Goal: Transaction & Acquisition: Obtain resource

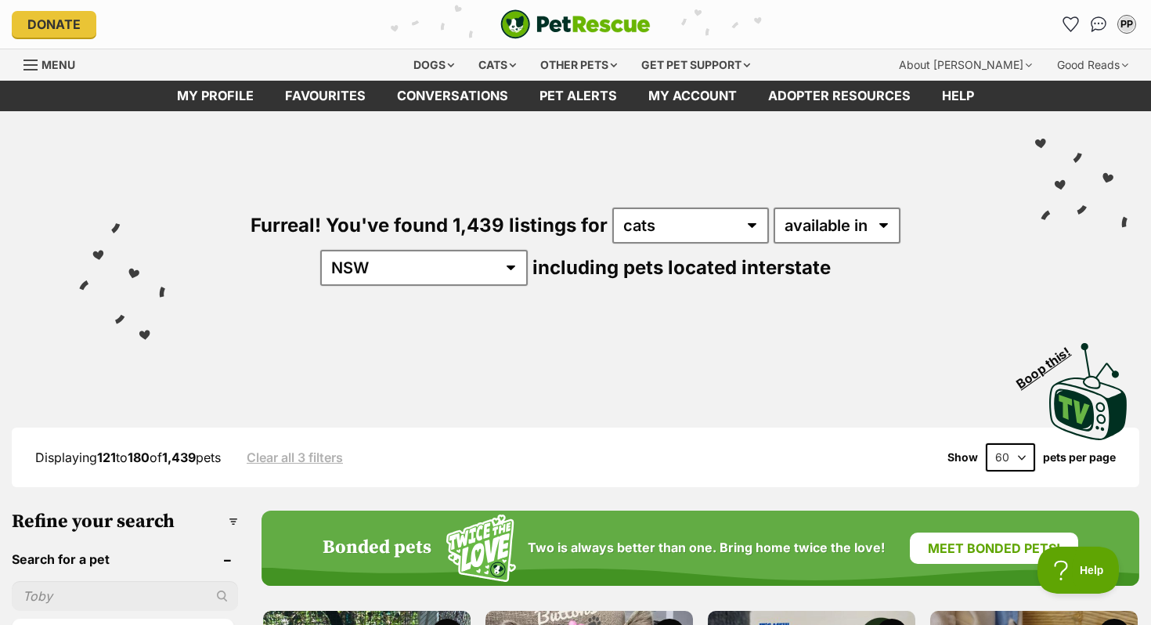
click at [1012, 459] on select "20 40 60" at bounding box center [1009, 457] width 49 height 28
select select "20"
click at [985, 443] on select "20 40 60" at bounding box center [1009, 457] width 49 height 28
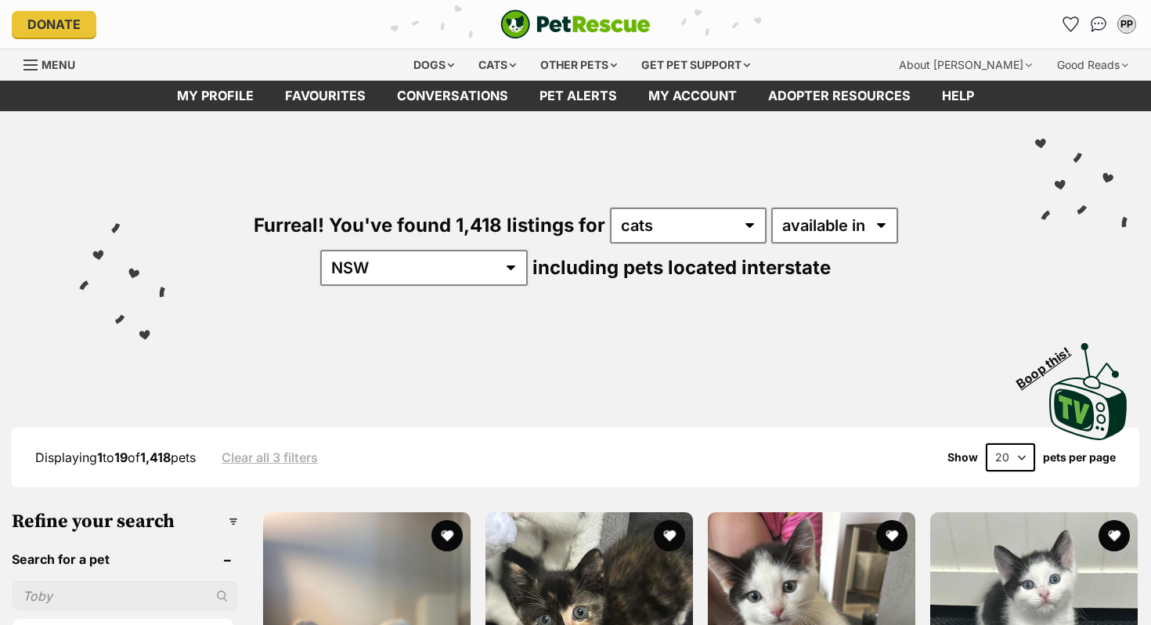
click at [1010, 453] on select "20 40 60" at bounding box center [1009, 457] width 49 height 28
select select "60"
click at [985, 443] on select "20 40 60" at bounding box center [1009, 457] width 49 height 28
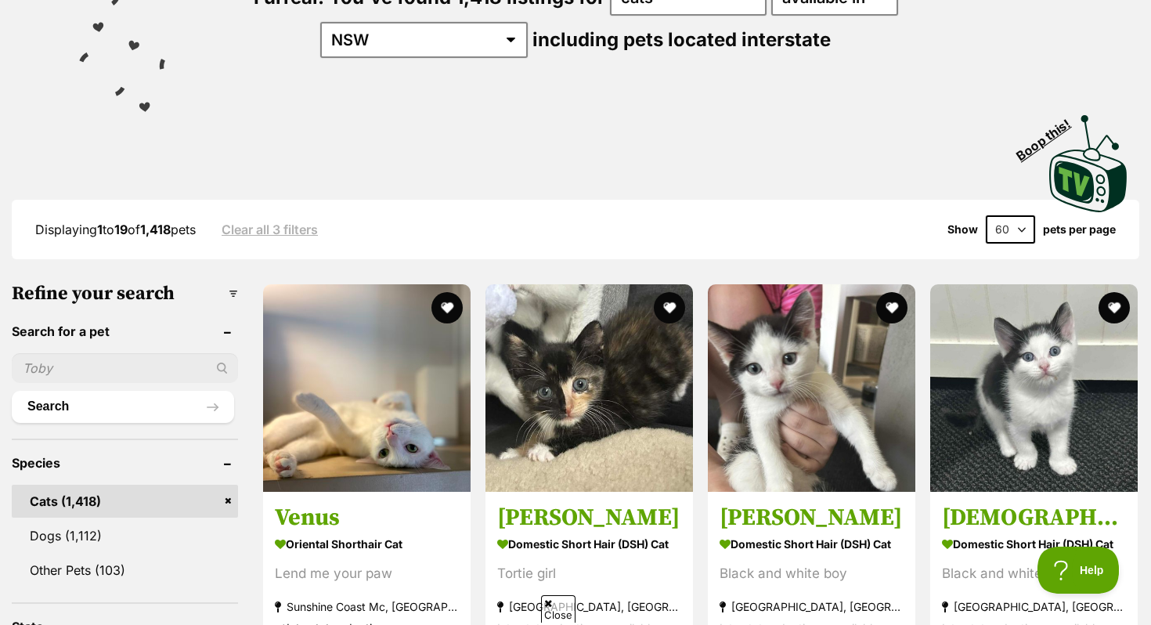
scroll to position [230, 0]
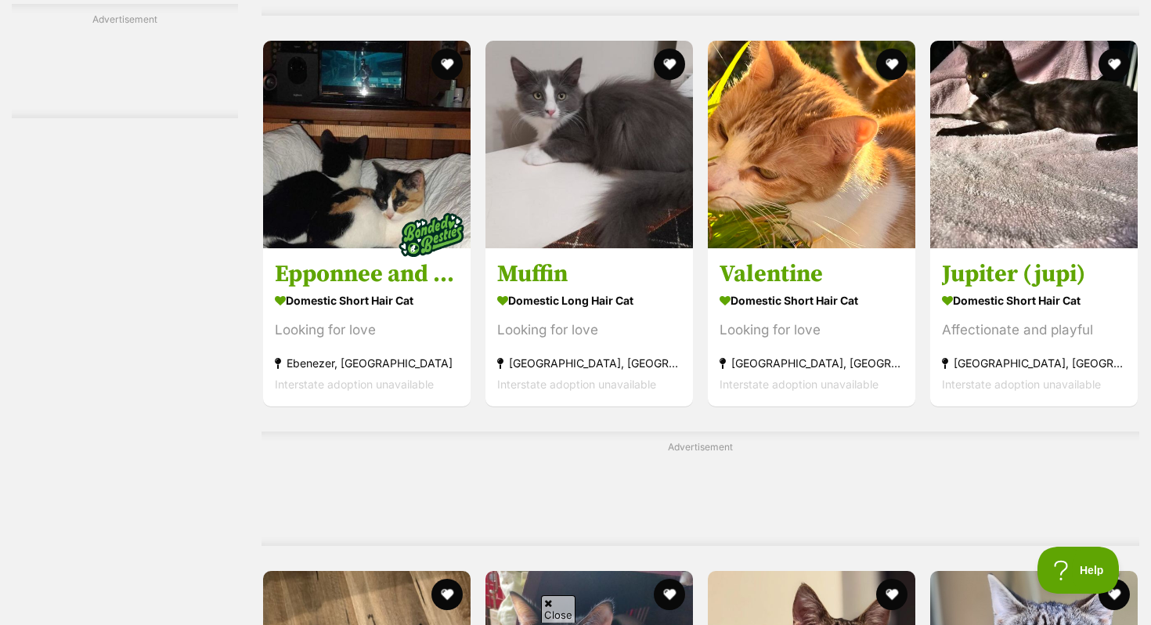
scroll to position [5188, 0]
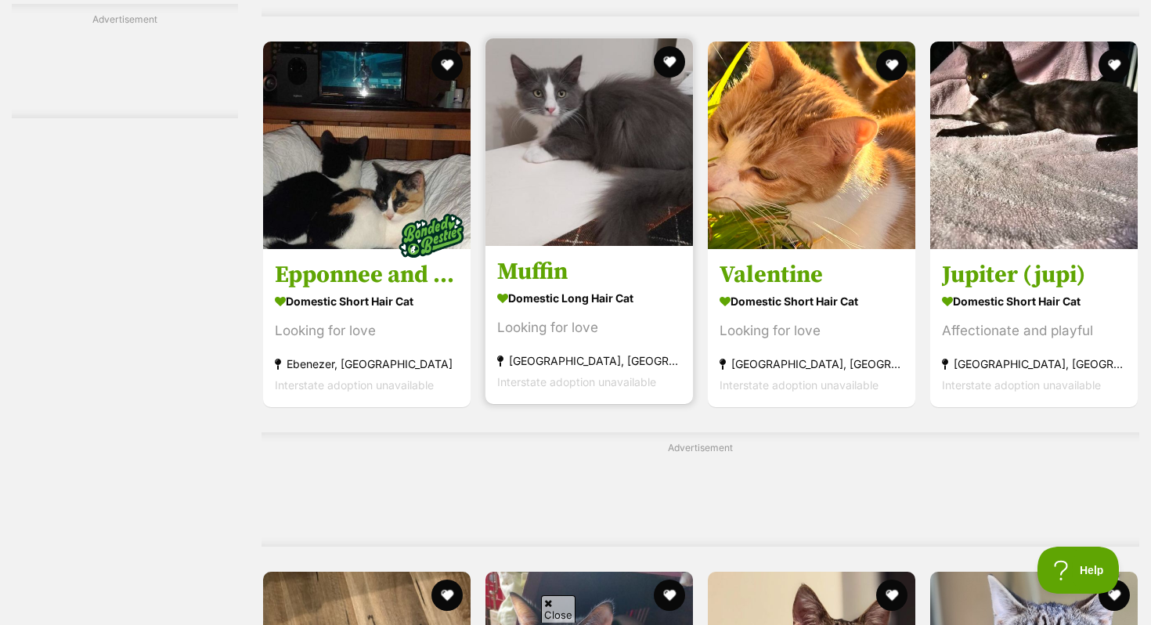
click at [579, 338] on div "Looking for love" at bounding box center [589, 327] width 184 height 21
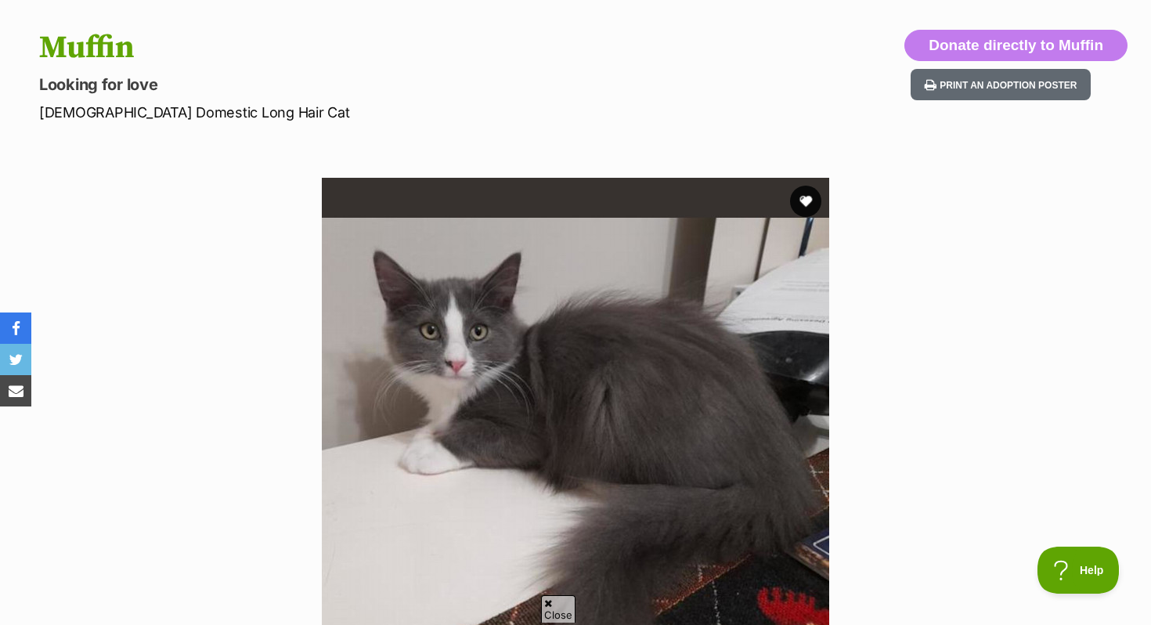
scroll to position [160, 0]
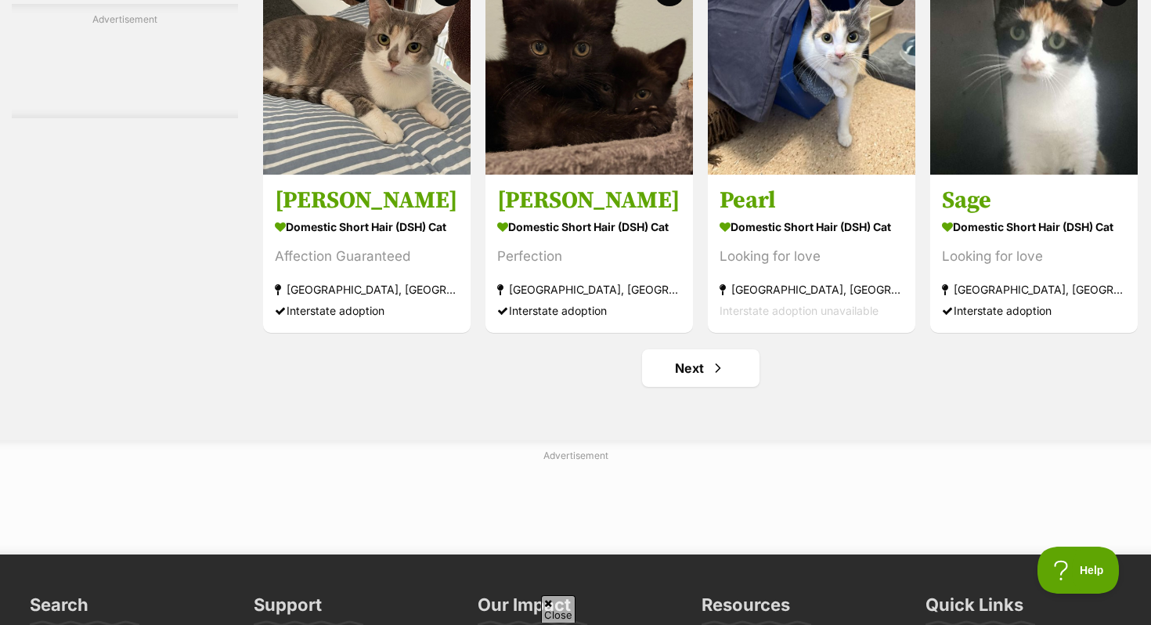
scroll to position [7260, 0]
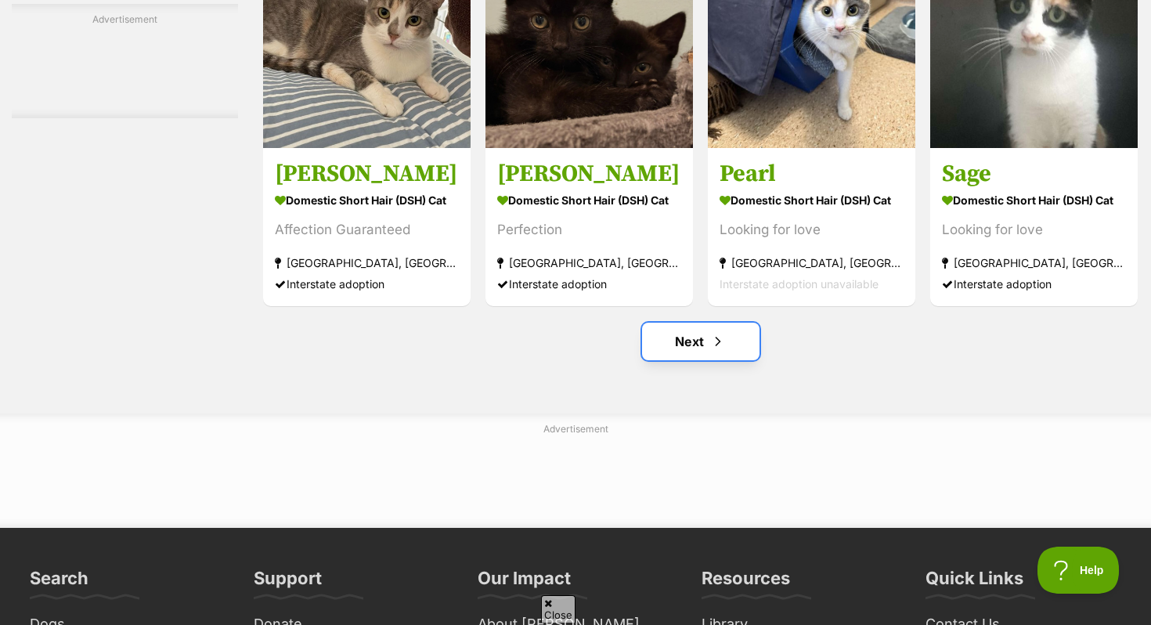
click at [705, 360] on link "Next" at bounding box center [700, 341] width 117 height 38
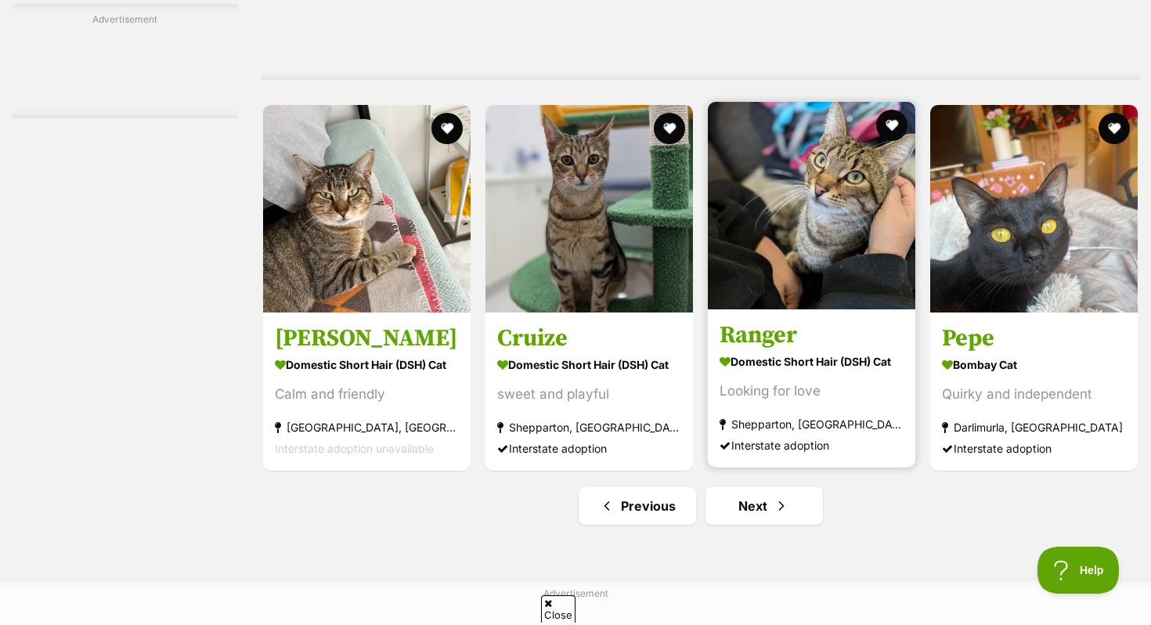
scroll to position [7159, 0]
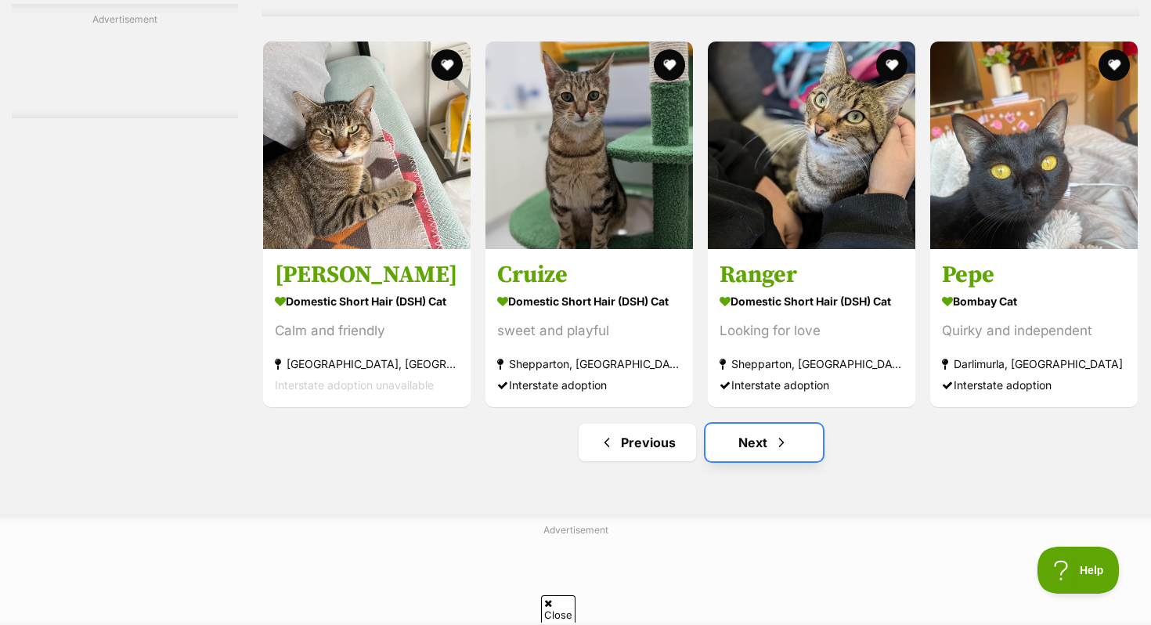
click at [758, 461] on link "Next" at bounding box center [763, 442] width 117 height 38
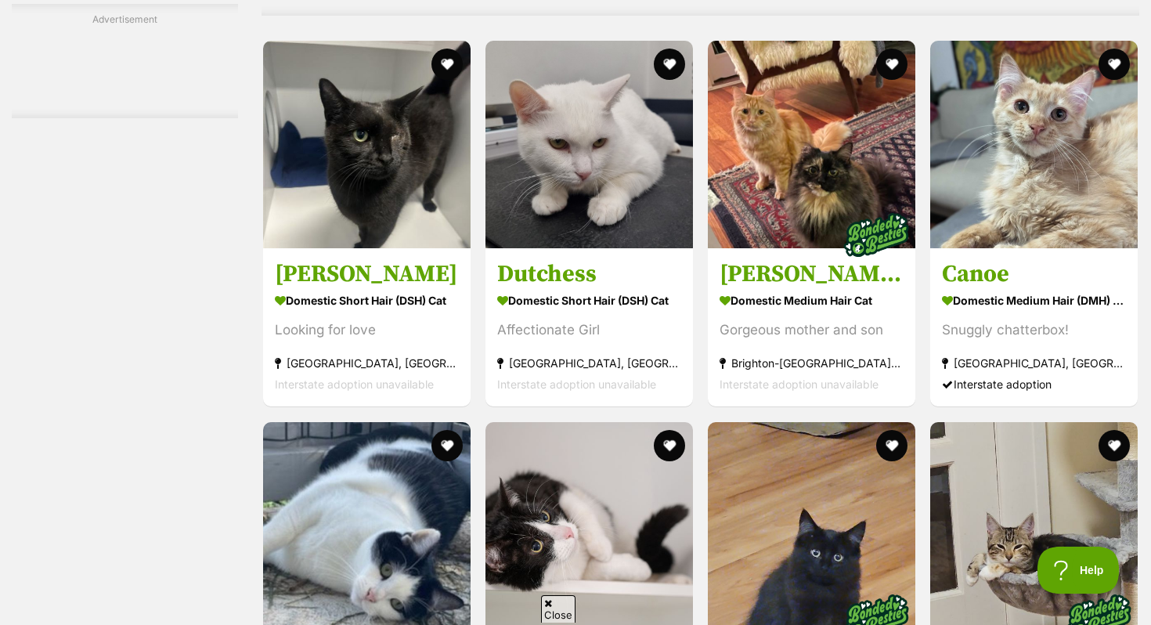
scroll to position [4890, 0]
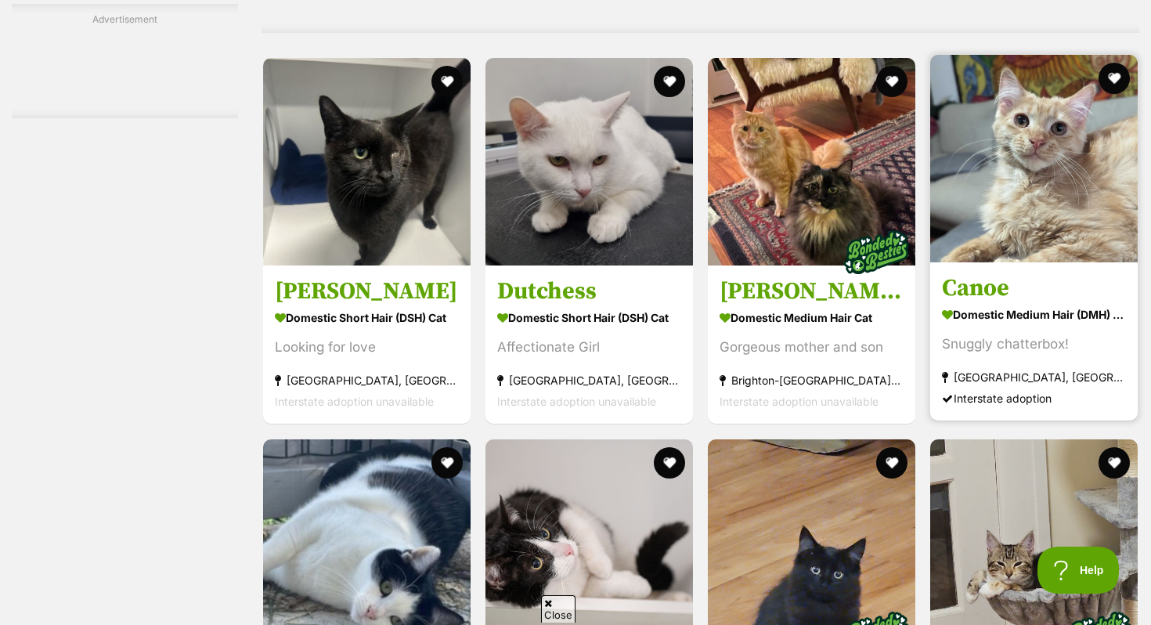
click at [1048, 262] on img at bounding box center [1033, 158] width 207 height 207
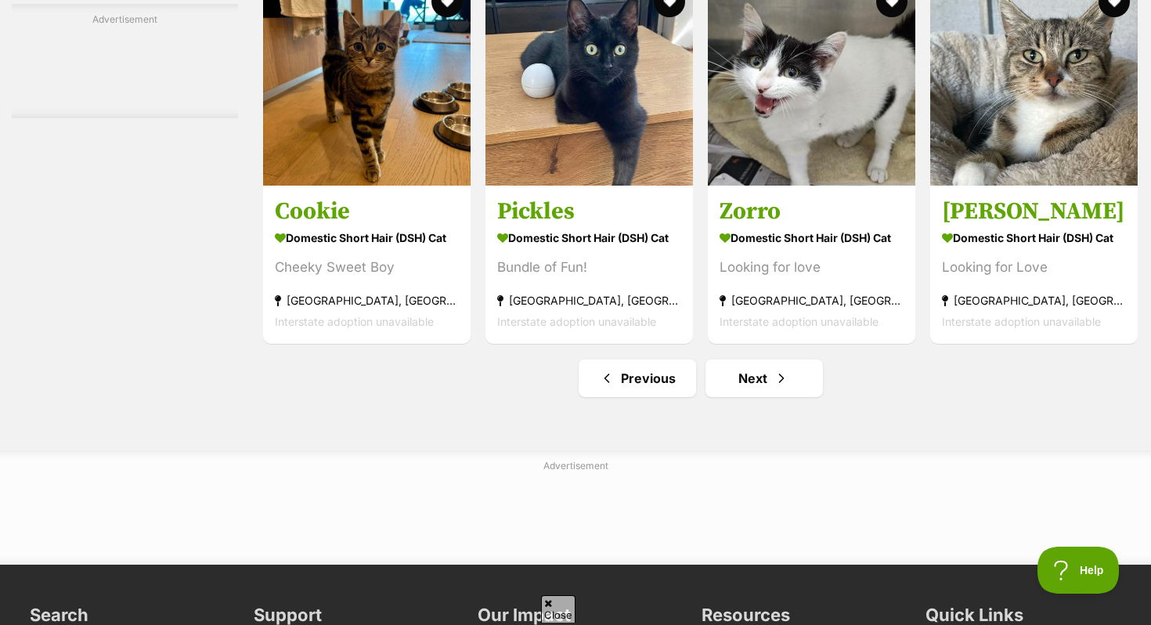
scroll to position [7299, 0]
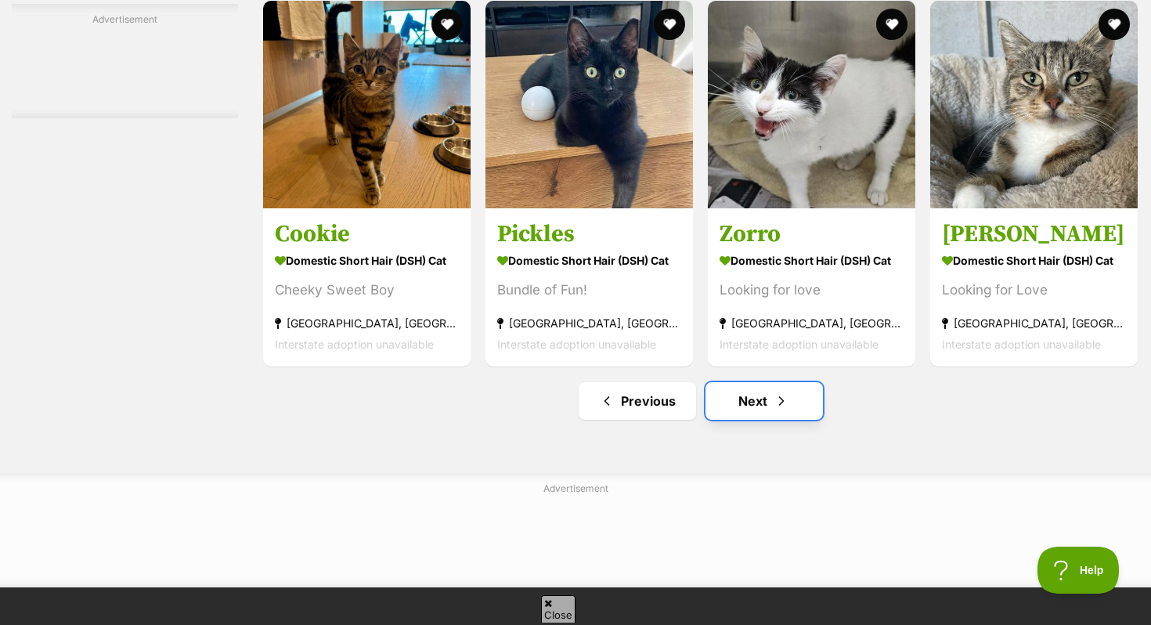
click at [765, 417] on link "Next" at bounding box center [763, 401] width 117 height 38
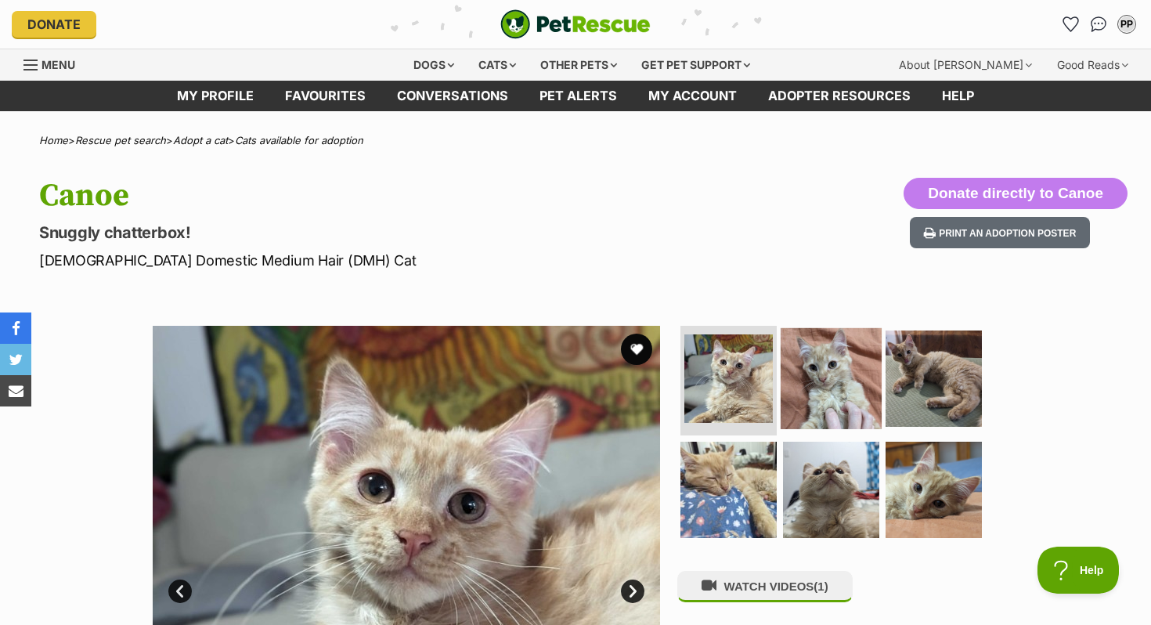
click at [866, 381] on img at bounding box center [830, 378] width 101 height 101
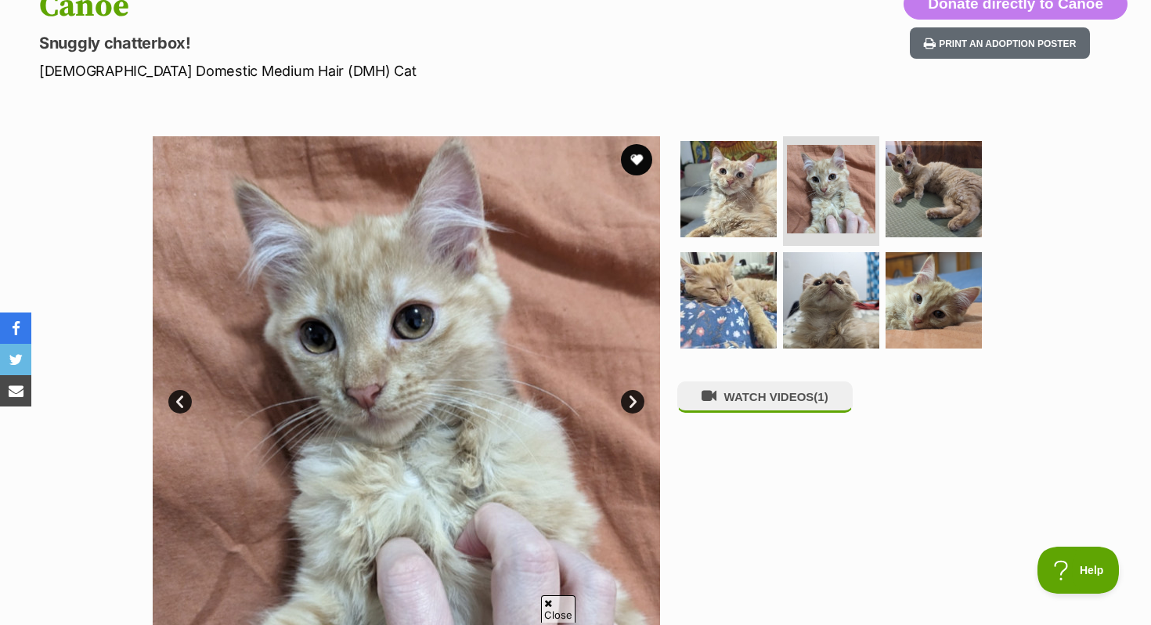
scroll to position [192, 0]
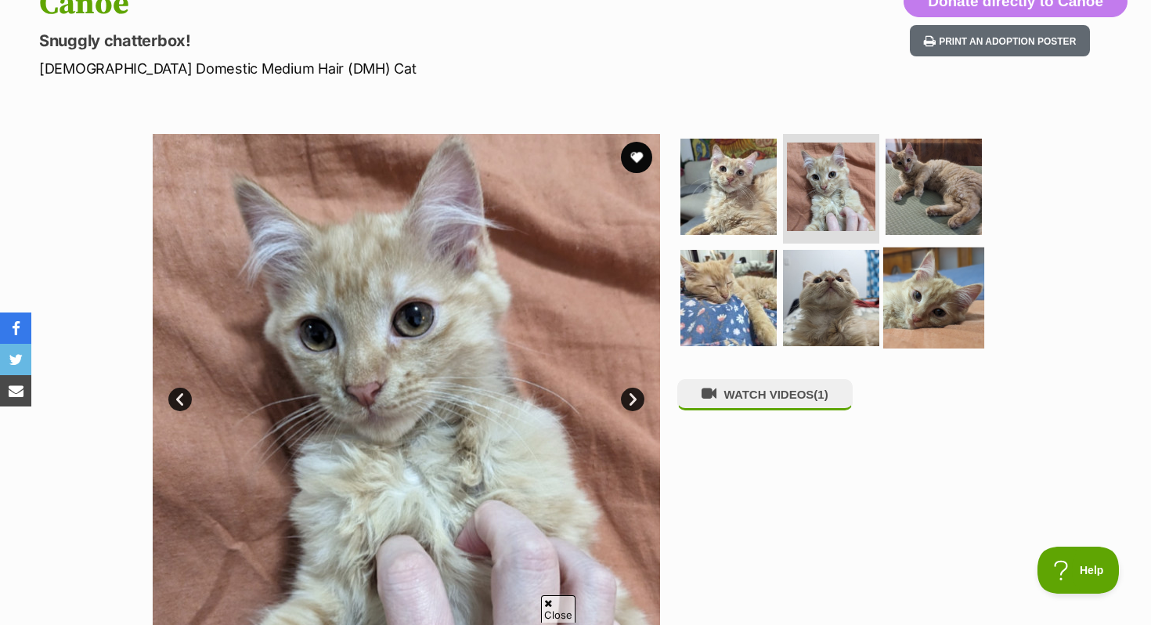
click at [932, 283] on img at bounding box center [933, 297] width 101 height 101
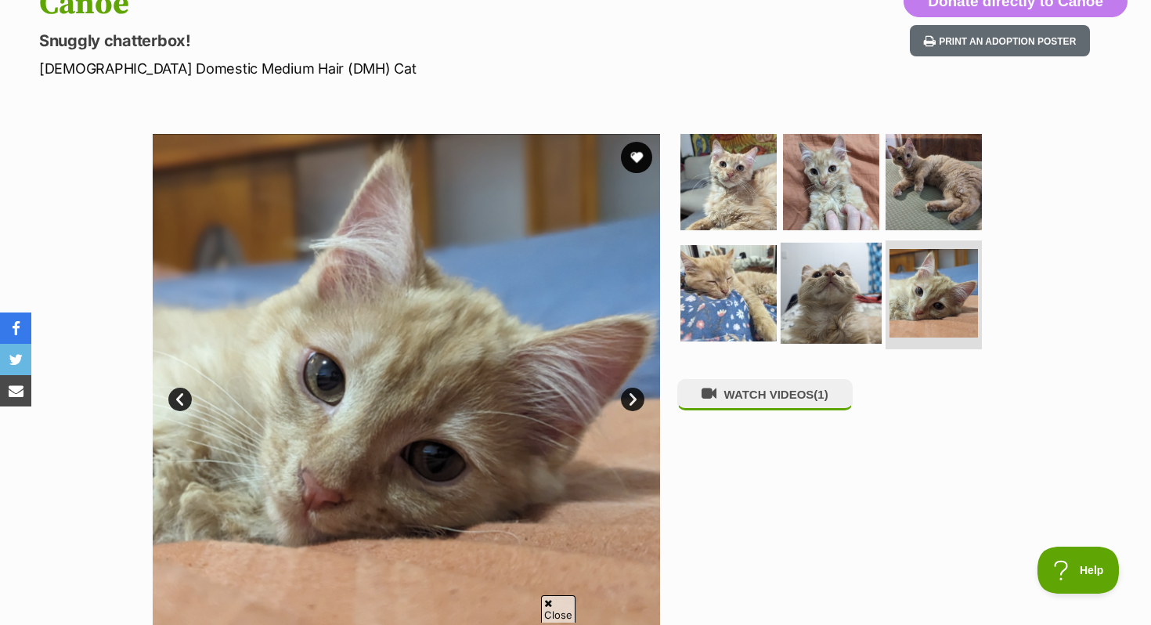
click at [828, 307] on img at bounding box center [830, 292] width 101 height 101
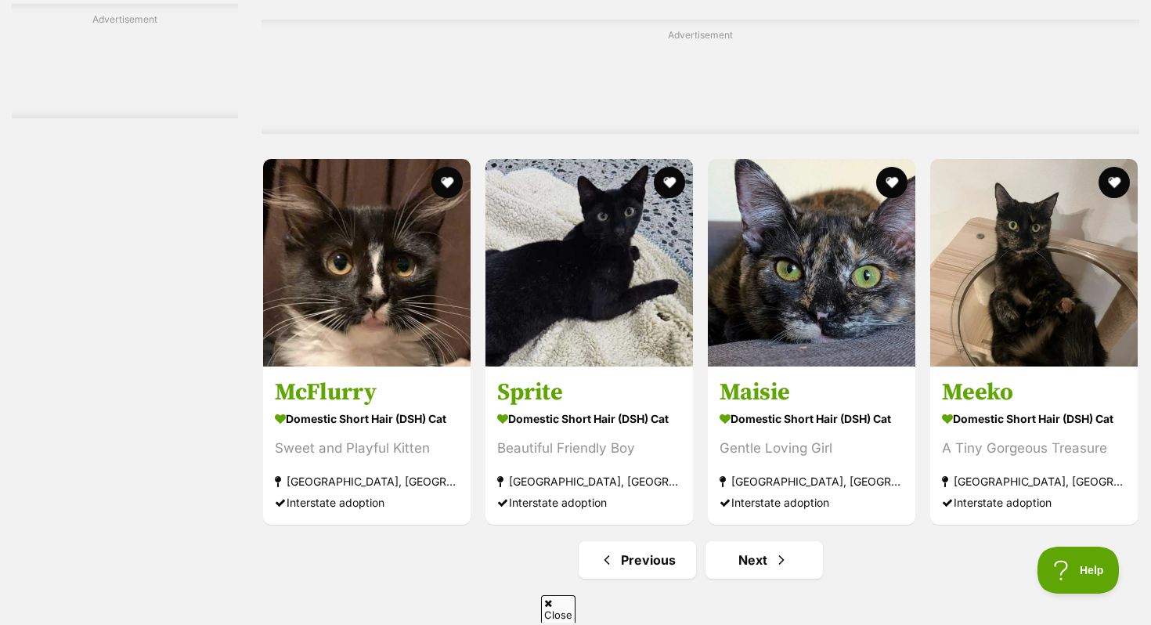
scroll to position [7327, 0]
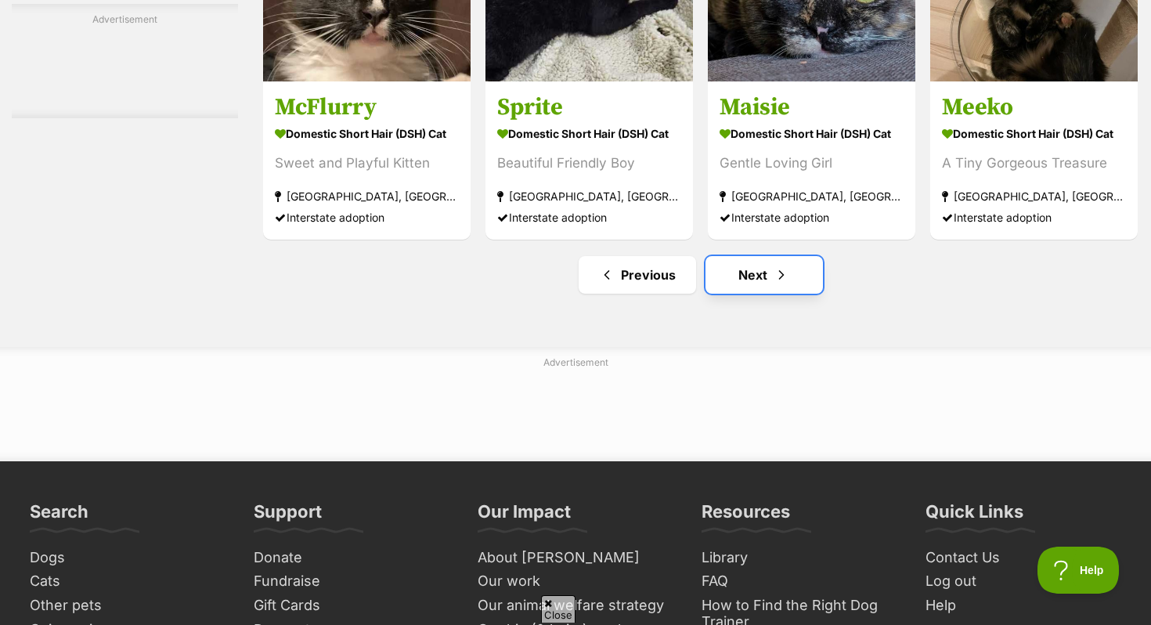
click at [773, 294] on link "Next" at bounding box center [763, 275] width 117 height 38
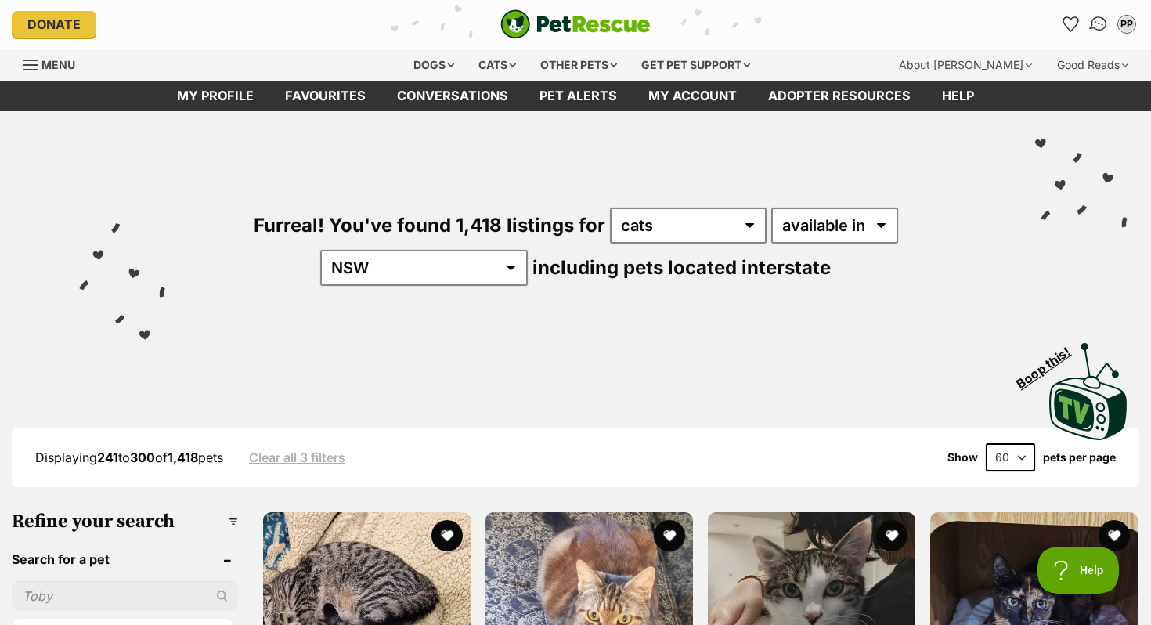
click at [1097, 27] on img "Conversations" at bounding box center [1098, 24] width 21 height 20
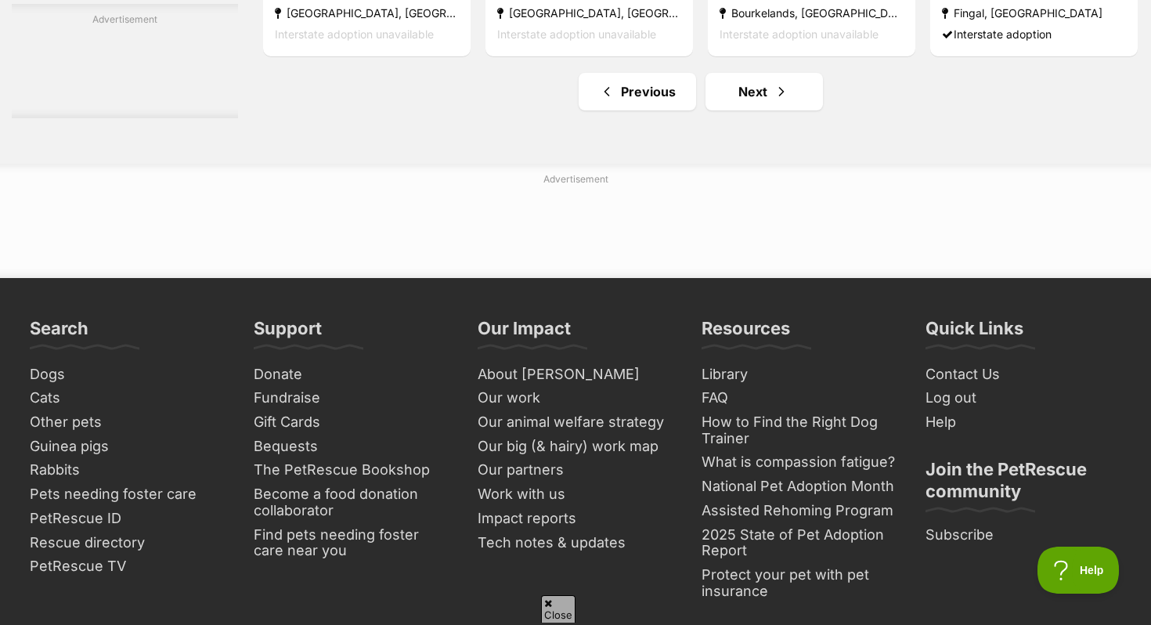
scroll to position [7516, 0]
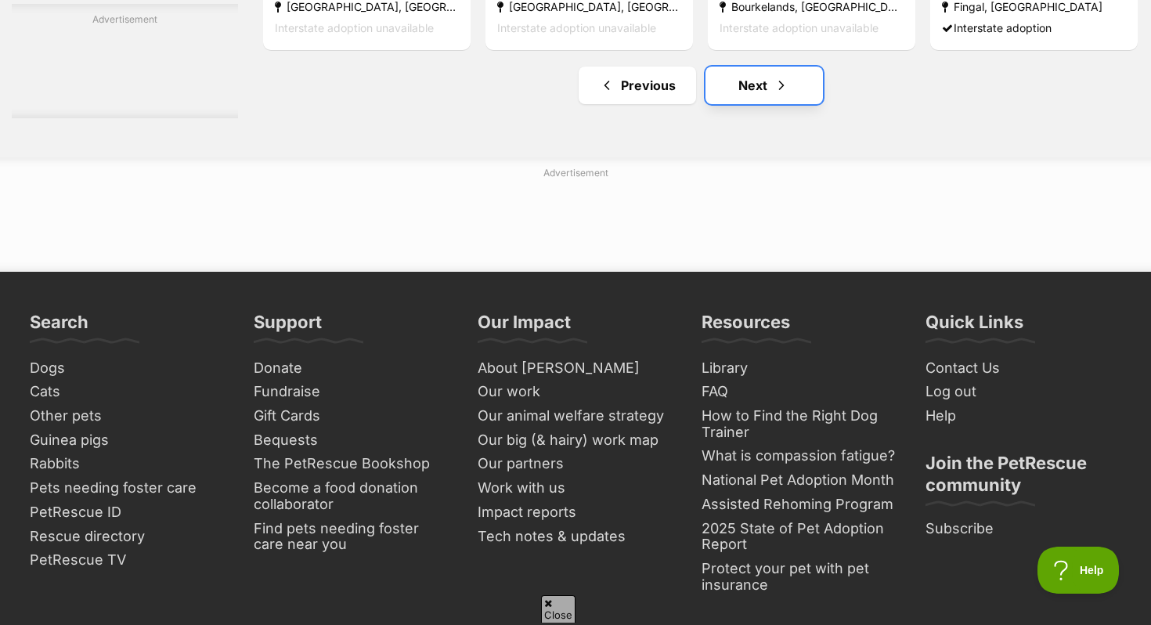
click at [773, 95] on span "Next page" at bounding box center [781, 85] width 16 height 19
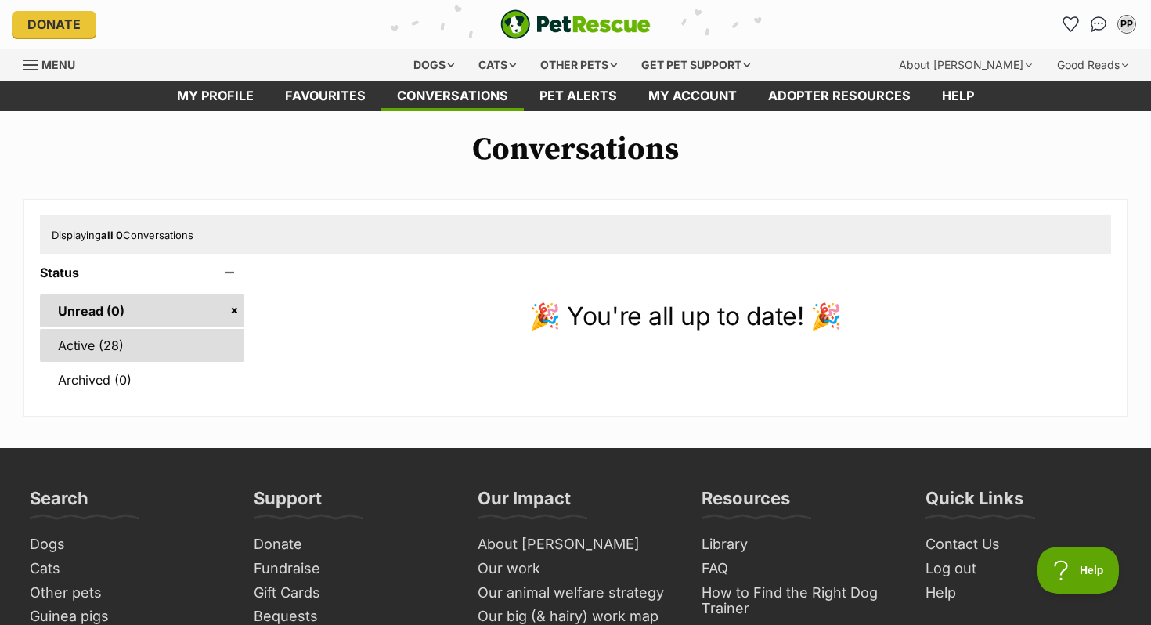
click at [218, 340] on link "Active (28)" at bounding box center [142, 345] width 204 height 33
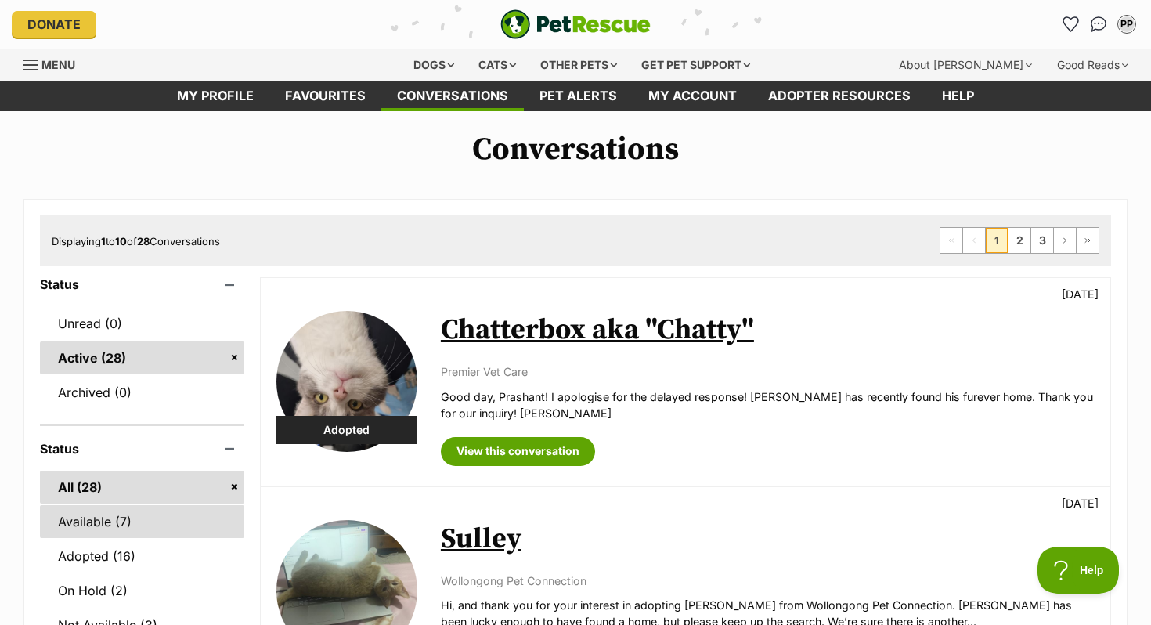
click at [112, 529] on link "Available (7)" at bounding box center [142, 521] width 204 height 33
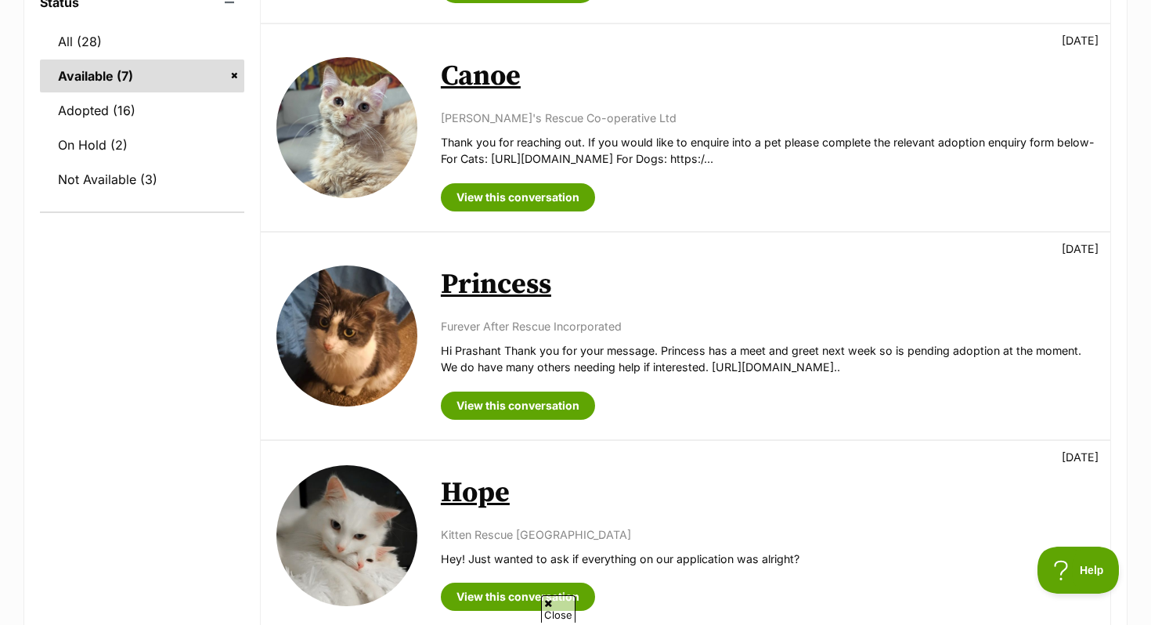
scroll to position [429, 0]
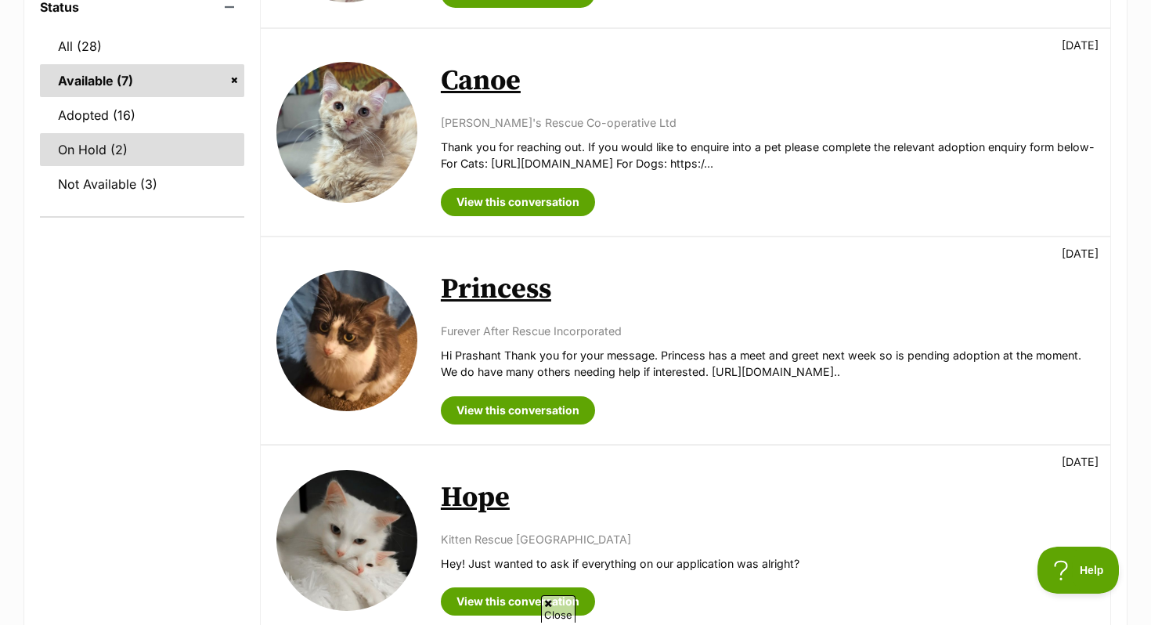
click at [116, 149] on link "On Hold (2)" at bounding box center [142, 149] width 204 height 33
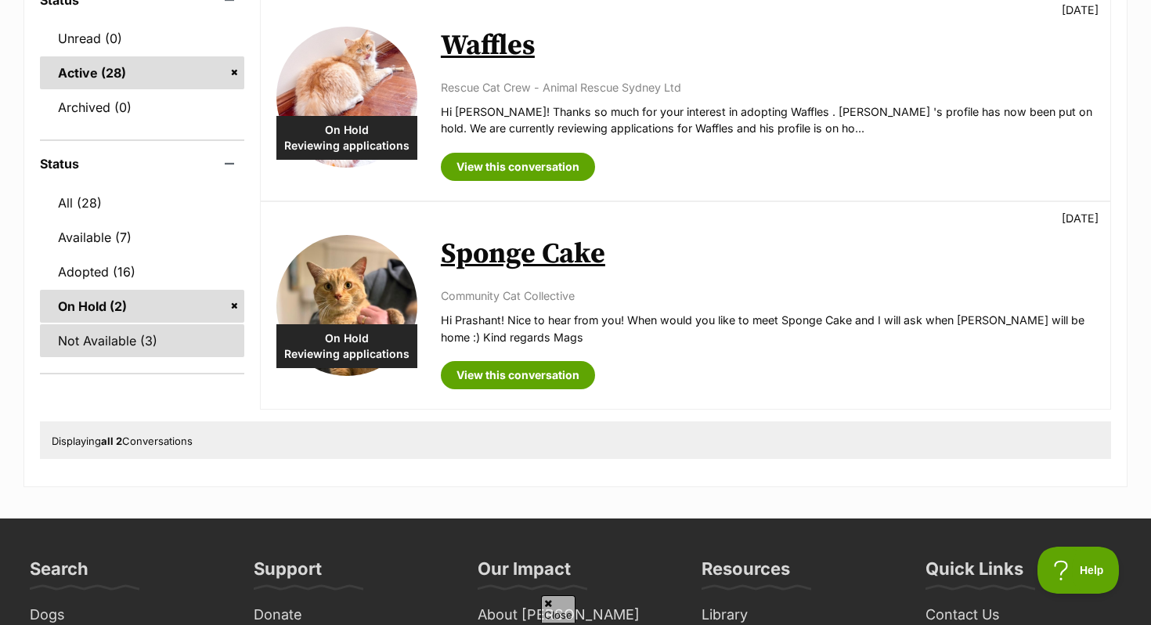
click at [137, 348] on link "Not Available (3)" at bounding box center [142, 340] width 204 height 33
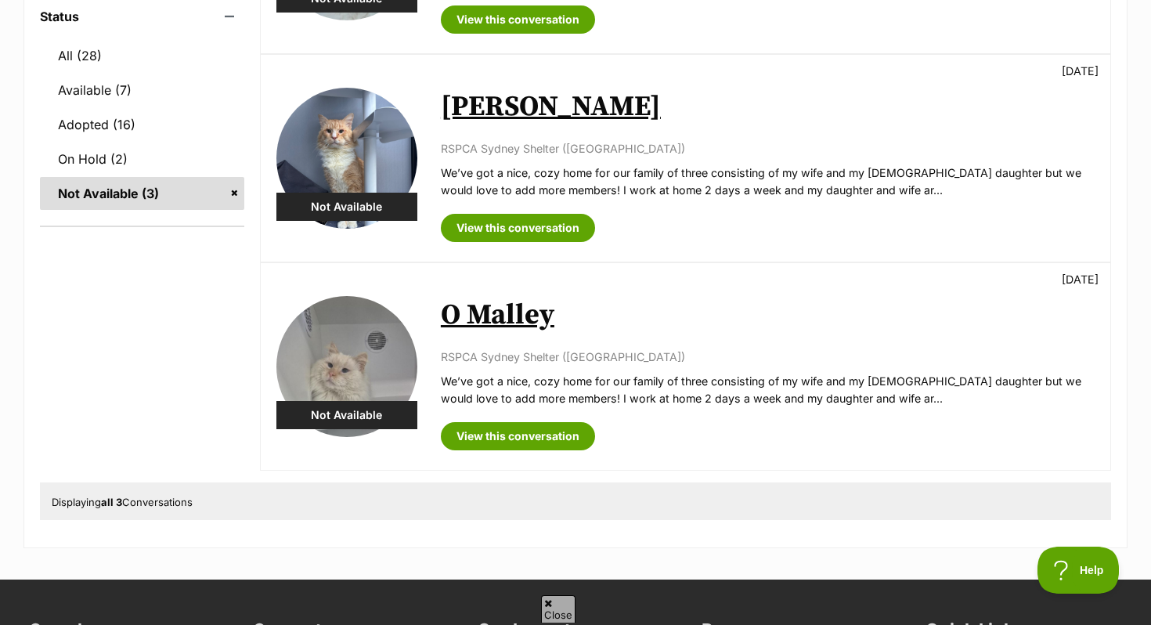
scroll to position [420, 0]
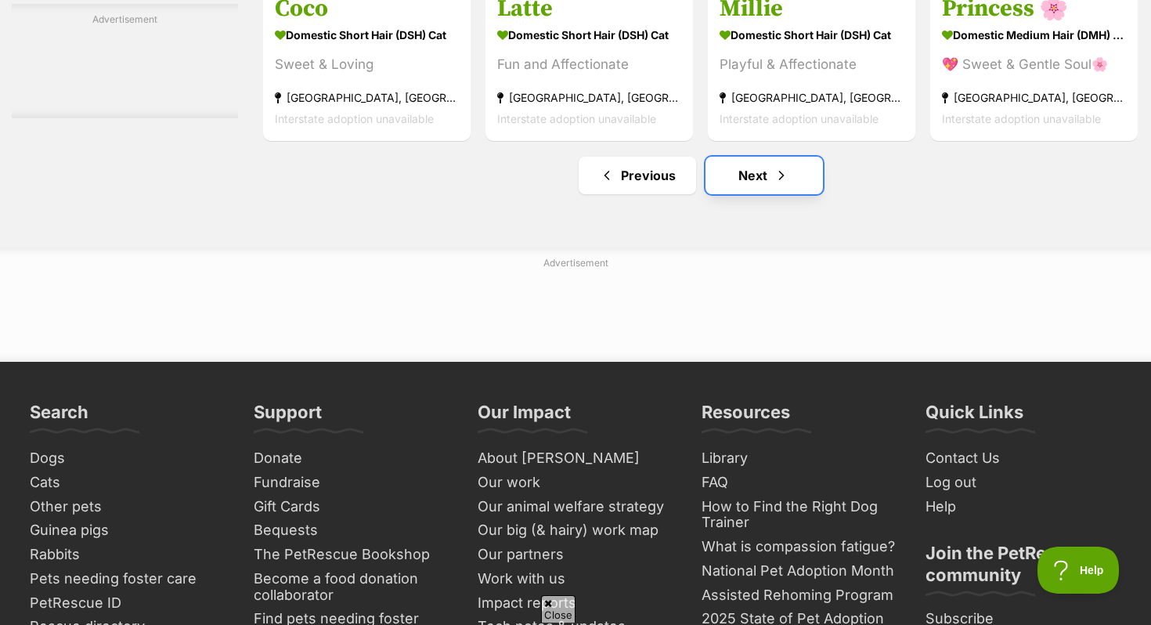
click at [773, 185] on span "Next page" at bounding box center [781, 175] width 16 height 19
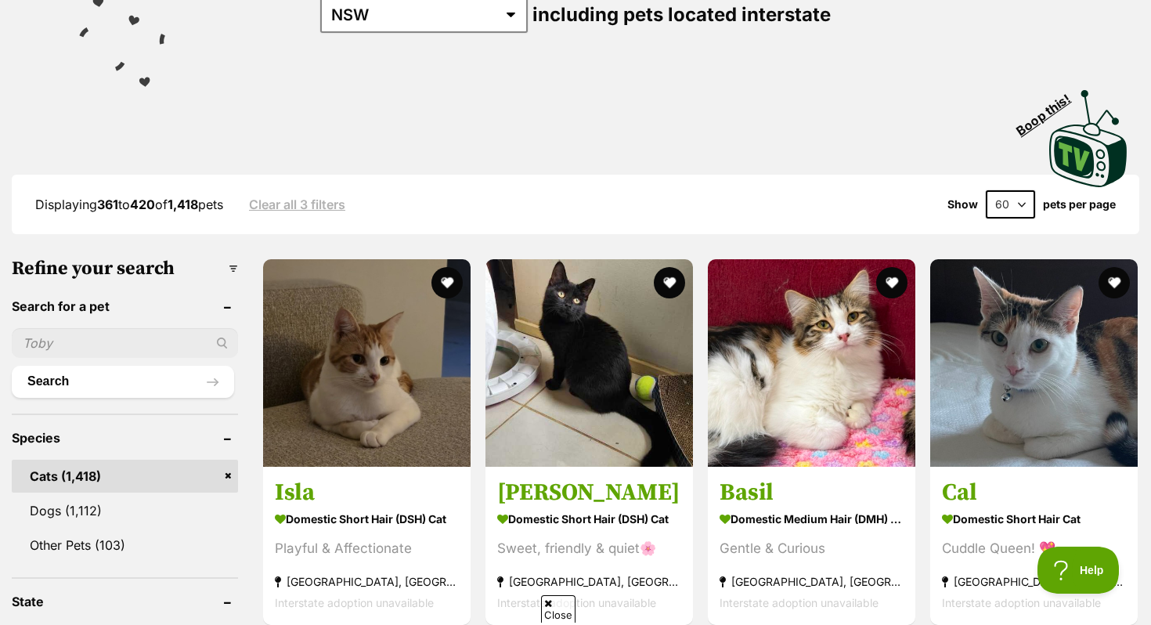
click at [158, 336] on input "text" at bounding box center [125, 343] width 226 height 30
type input "shiro"
click at [12, 366] on button "Search" at bounding box center [123, 381] width 222 height 31
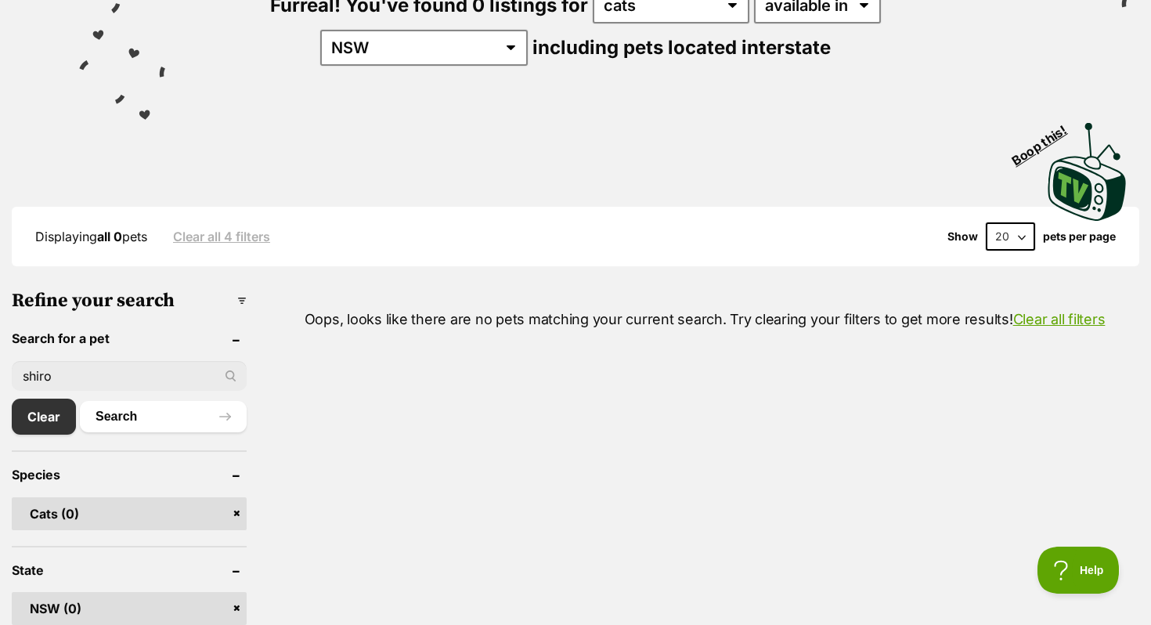
scroll to position [323, 0]
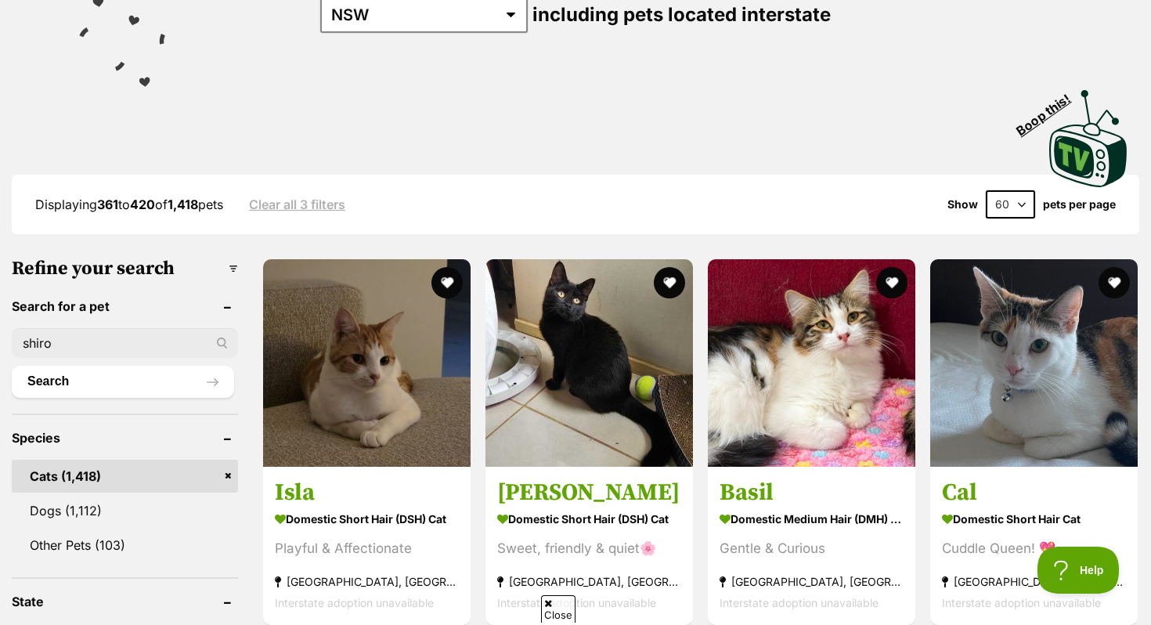
click at [77, 343] on input "shiro" at bounding box center [125, 343] width 226 height 30
type input "s"
type input "[PERSON_NAME]"
click at [12, 366] on button "Search" at bounding box center [123, 381] width 222 height 31
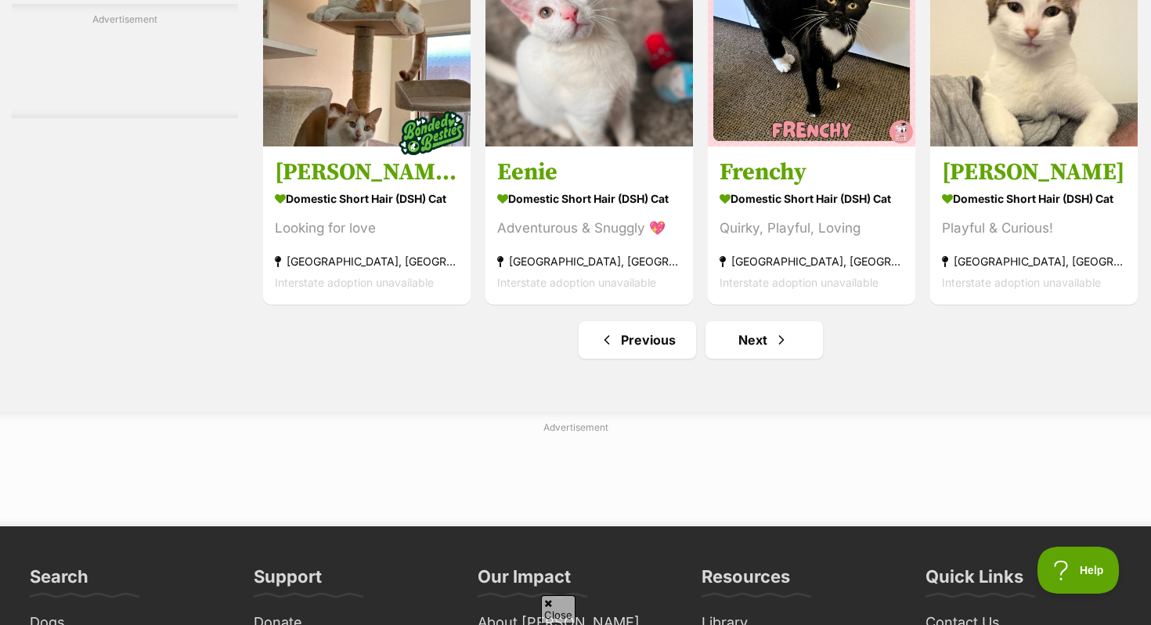
scroll to position [7219, 0]
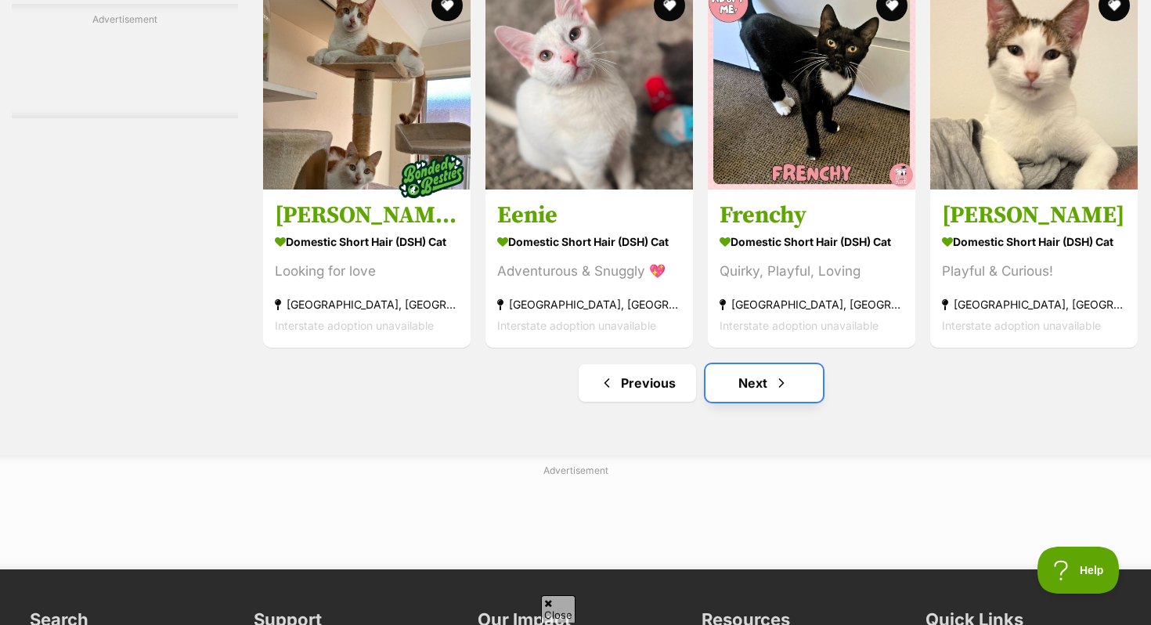
click at [723, 402] on link "Next" at bounding box center [763, 383] width 117 height 38
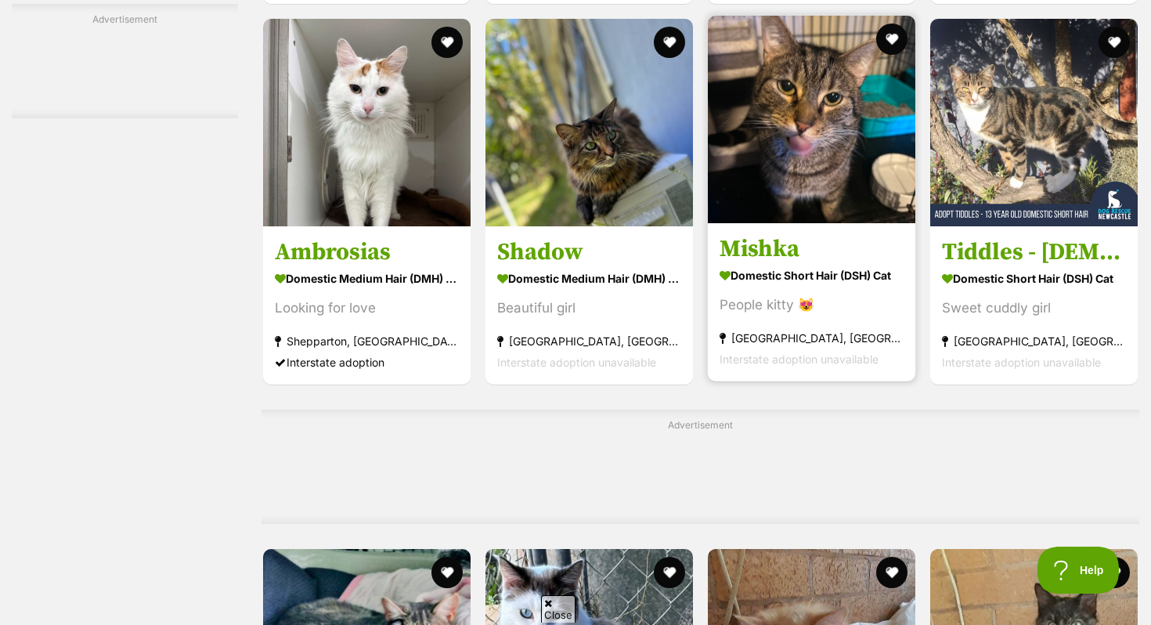
scroll to position [3779, 0]
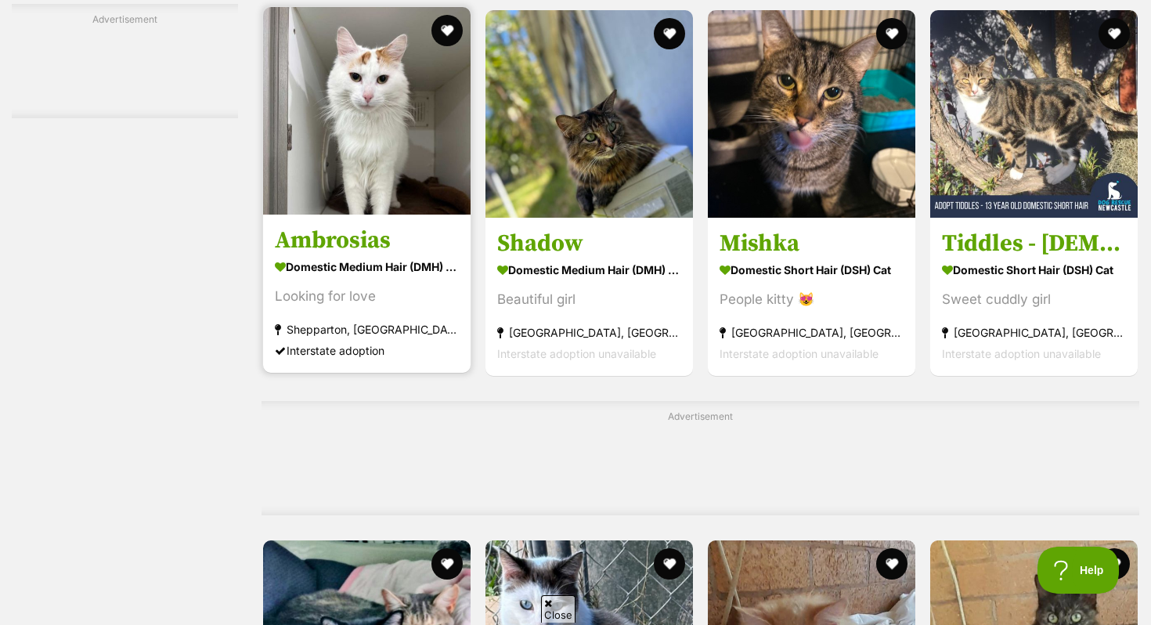
click at [388, 307] on div "Looking for love" at bounding box center [367, 296] width 184 height 21
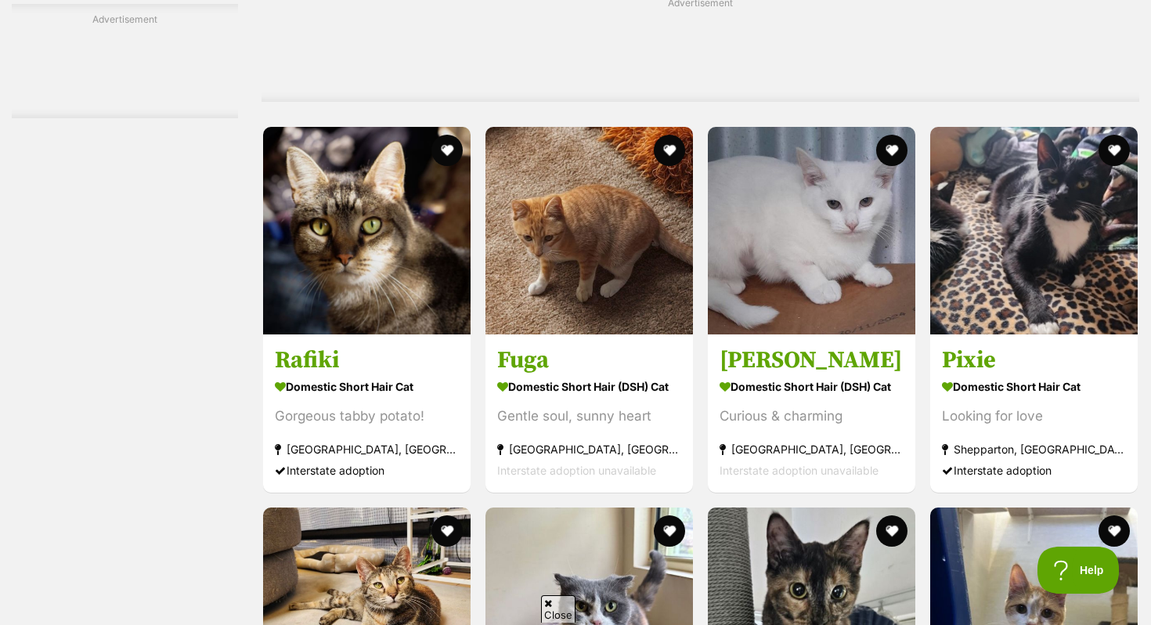
scroll to position [4385, 0]
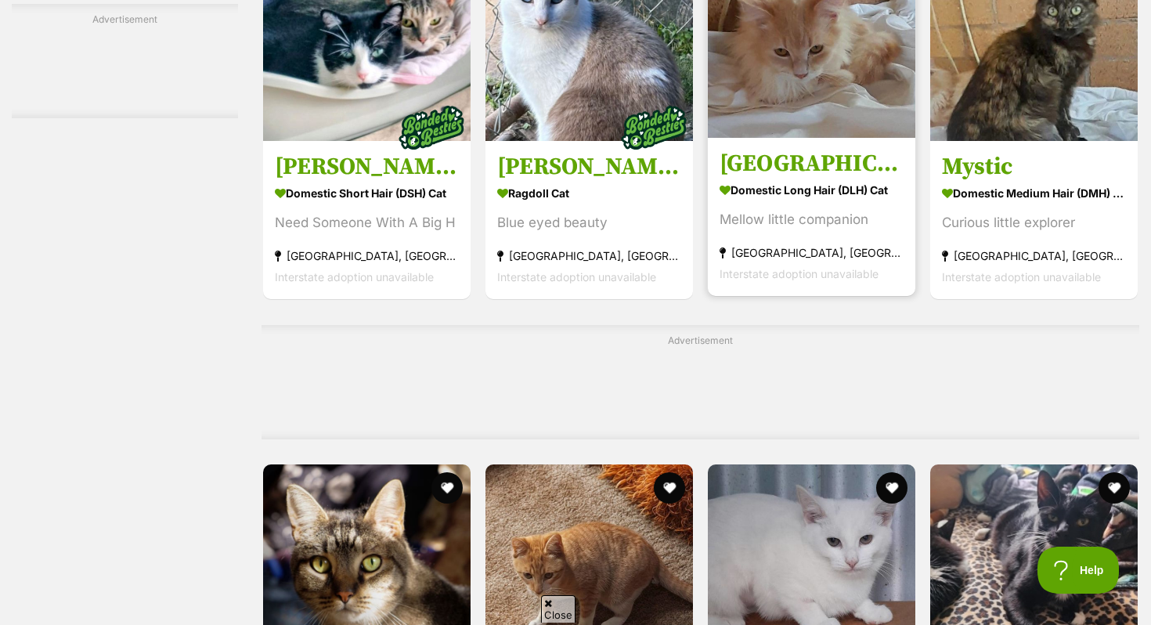
click at [822, 202] on strong "Domestic Long Hair (DLH) Cat" at bounding box center [811, 190] width 184 height 23
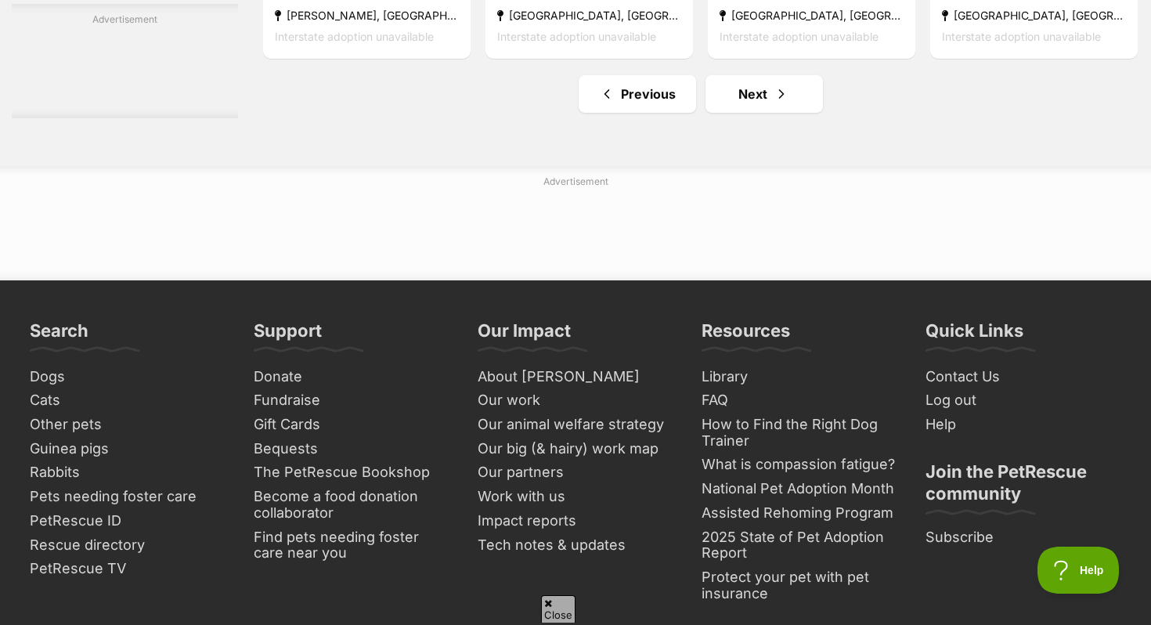
scroll to position [7507, 0]
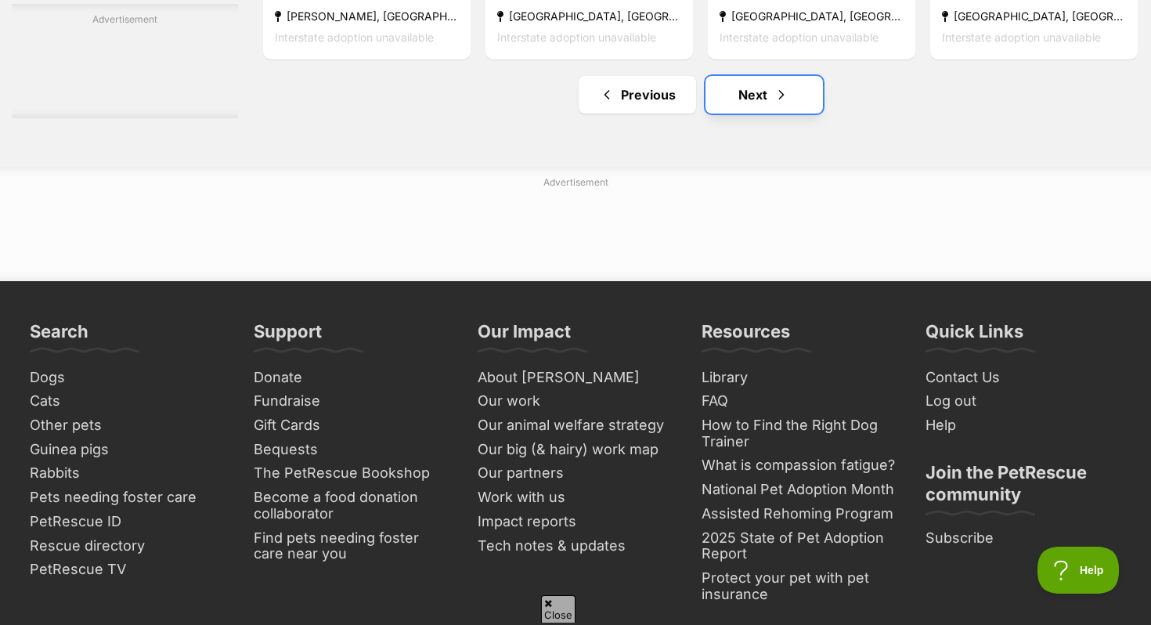
click at [722, 113] on link "Next" at bounding box center [763, 95] width 117 height 38
